Goal: Navigation & Orientation: Go to known website

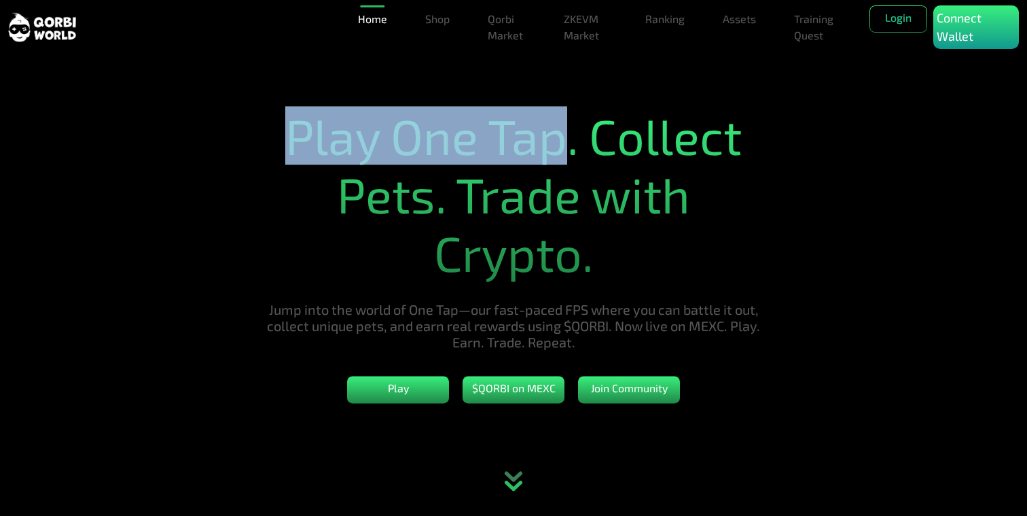
drag, startPoint x: 285, startPoint y: 154, endPoint x: 611, endPoint y: 175, distance: 326.2
click at [572, 165] on h1 "Play One Tap. Collect Pets. Trade with Crypto." at bounding box center [513, 194] width 497 height 176
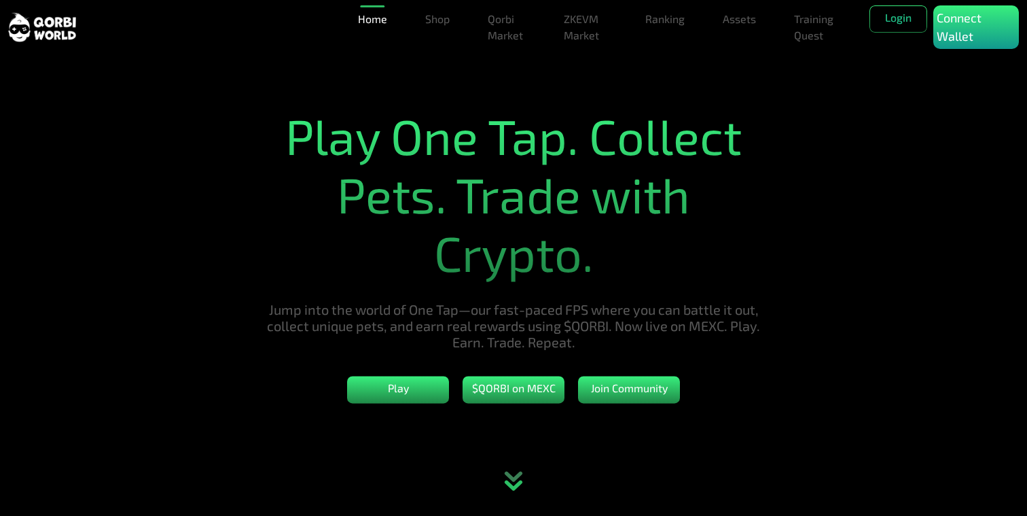
click at [613, 175] on h1 "Play One Tap. Collect Pets. Trade with Crypto." at bounding box center [513, 194] width 497 height 176
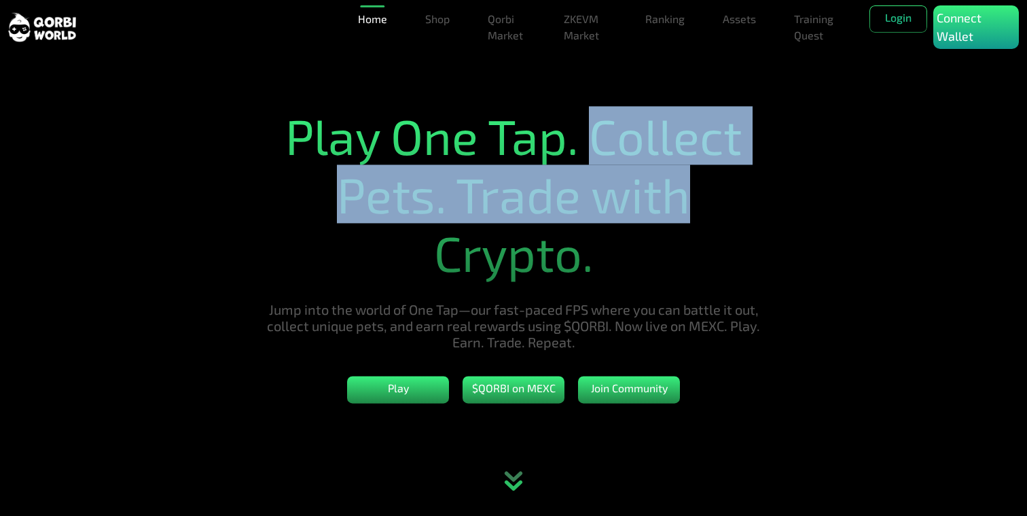
drag, startPoint x: 603, startPoint y: 141, endPoint x: 730, endPoint y: 237, distance: 159.5
click at [720, 230] on h1 "Play One Tap. Collect Pets. Trade with Crypto." at bounding box center [513, 194] width 497 height 176
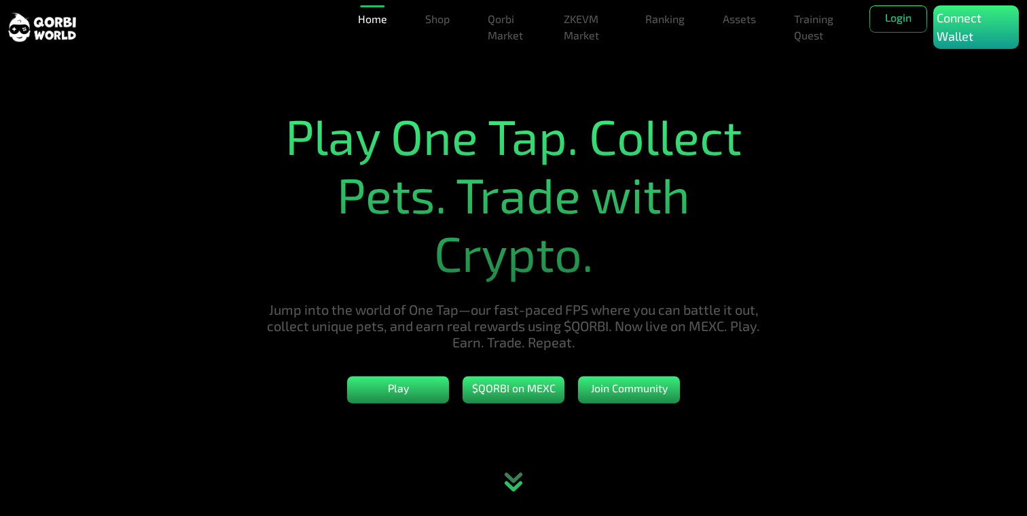
drag, startPoint x: 730, startPoint y: 237, endPoint x: 655, endPoint y: 222, distance: 76.9
click at [730, 237] on h1 "Play One Tap. Collect Pets. Trade with Crypto." at bounding box center [513, 194] width 497 height 176
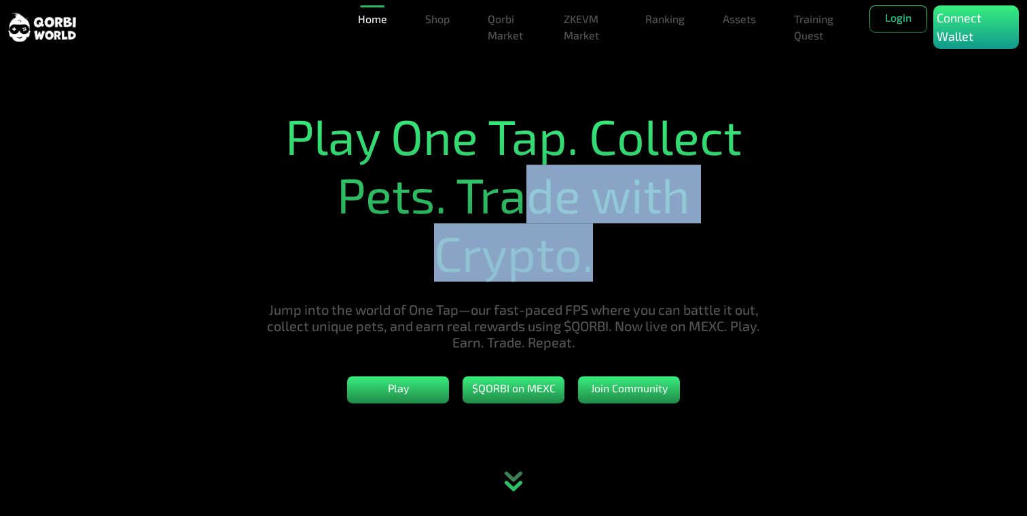
drag, startPoint x: 570, startPoint y: 219, endPoint x: 685, endPoint y: 266, distance: 124.0
click at [669, 258] on h1 "Play One Tap. Collect Pets. Trade with Crypto." at bounding box center [513, 194] width 497 height 176
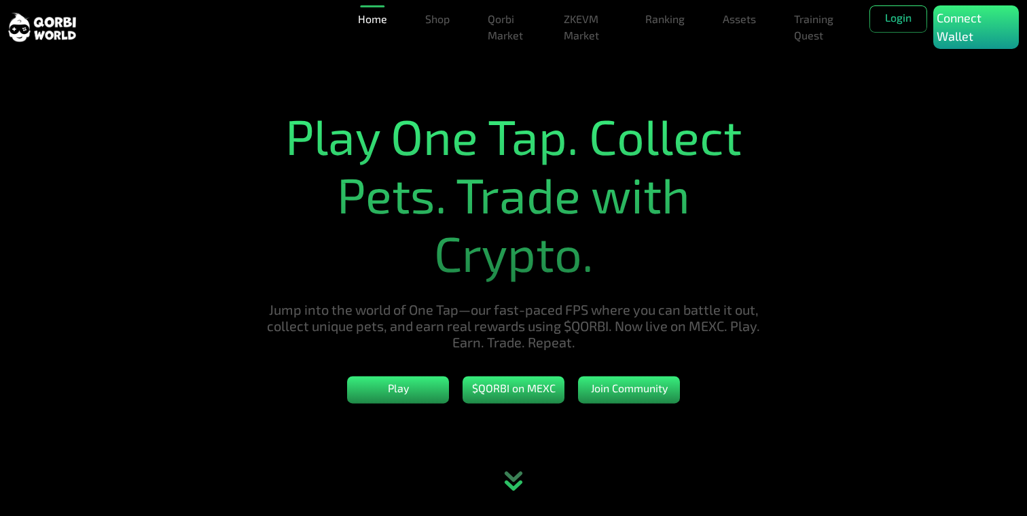
click at [685, 266] on h1 "Play One Tap. Collect Pets. Trade with Crypto." at bounding box center [513, 194] width 497 height 176
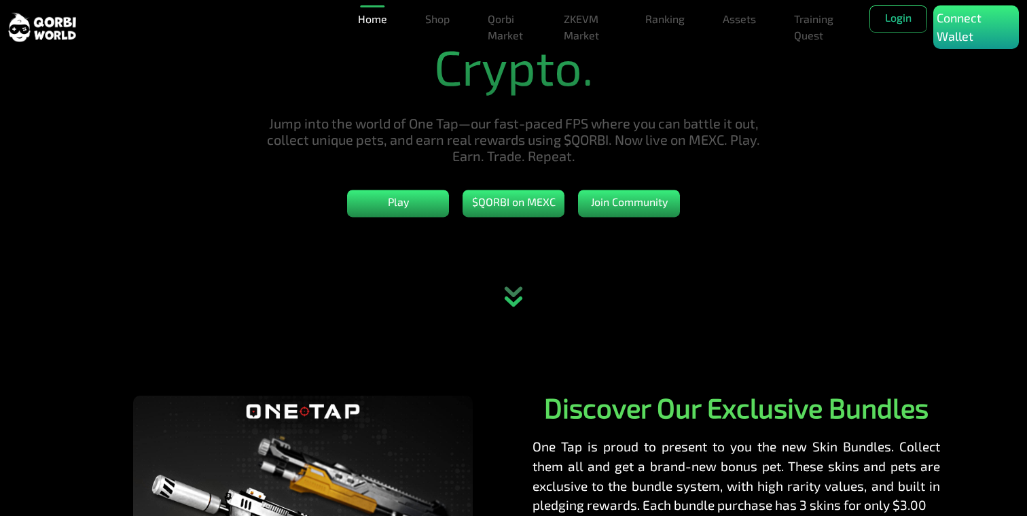
scroll to position [198, 0]
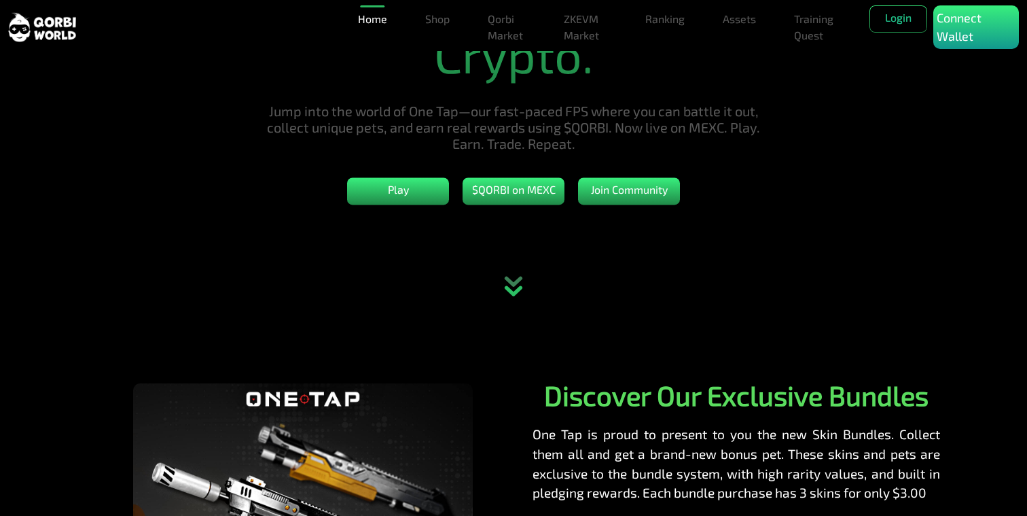
click at [517, 285] on icon "animation" at bounding box center [514, 281] width 14 height 7
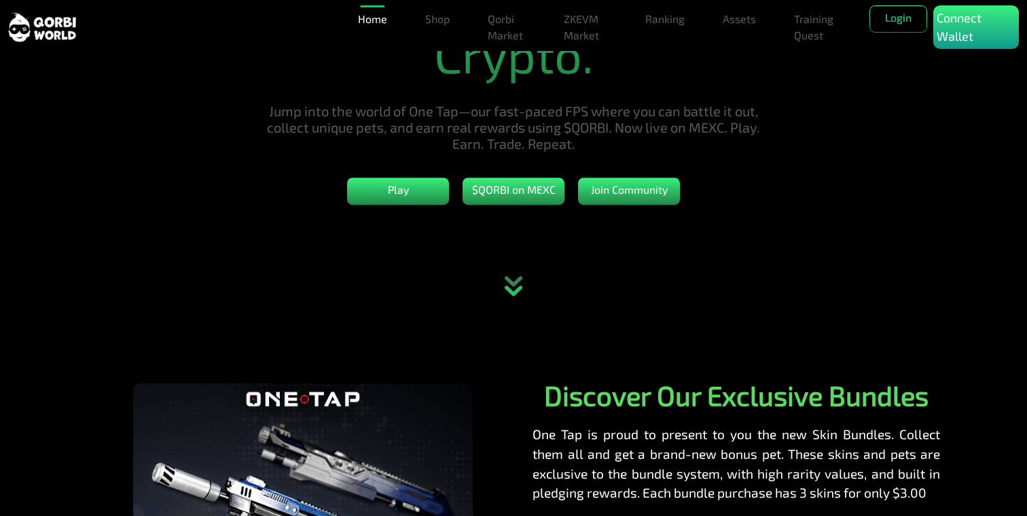
click at [275, 253] on section "Play One Tap. Collect Pets. Trade with Crypto. Jump into the world of One Tap—o…" at bounding box center [513, 60] width 1027 height 516
drag, startPoint x: 441, startPoint y: 272, endPoint x: 524, endPoint y: 233, distance: 91.5
click at [442, 272] on div at bounding box center [513, 286] width 1027 height 61
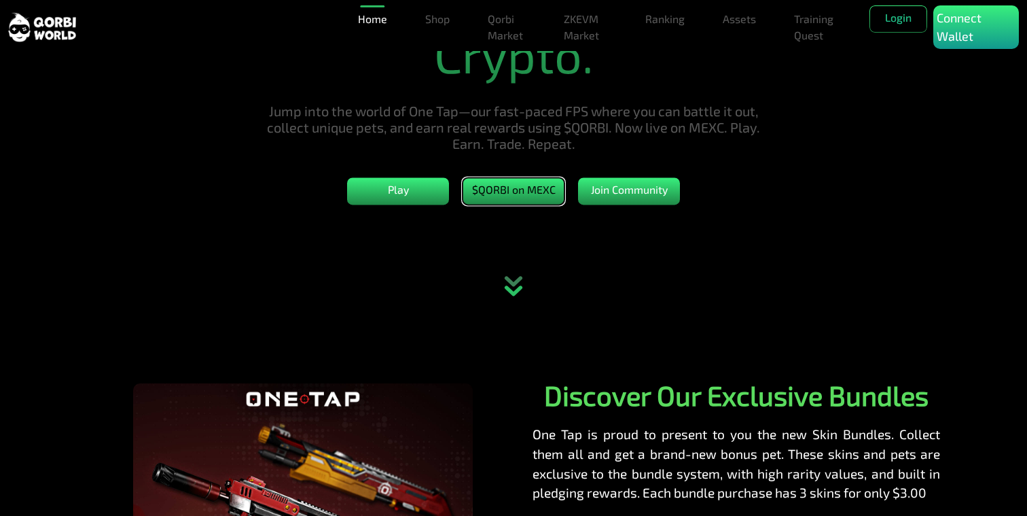
click at [540, 196] on button "$QORBI on MEXC" at bounding box center [514, 190] width 102 height 27
